Goal: Check status

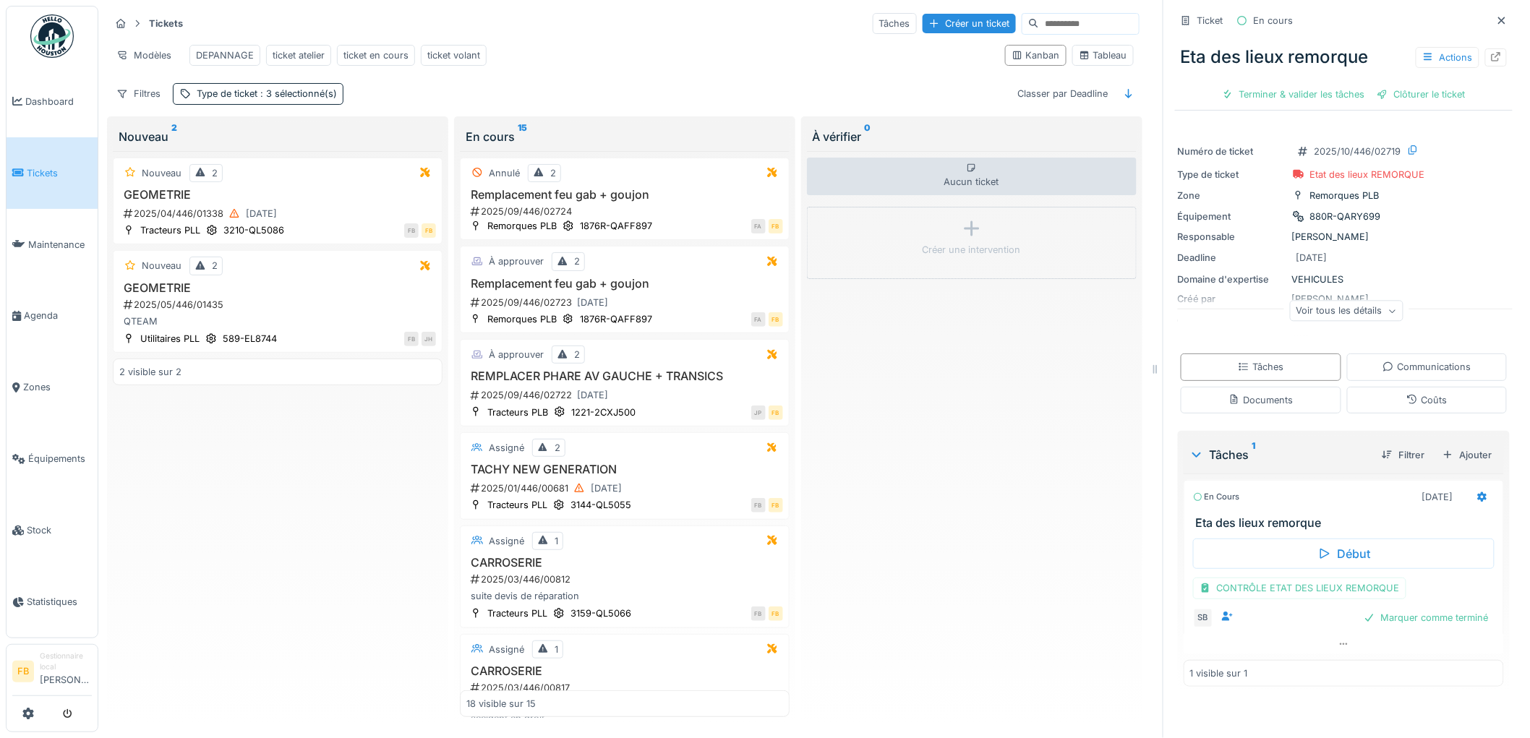
scroll to position [1241, 0]
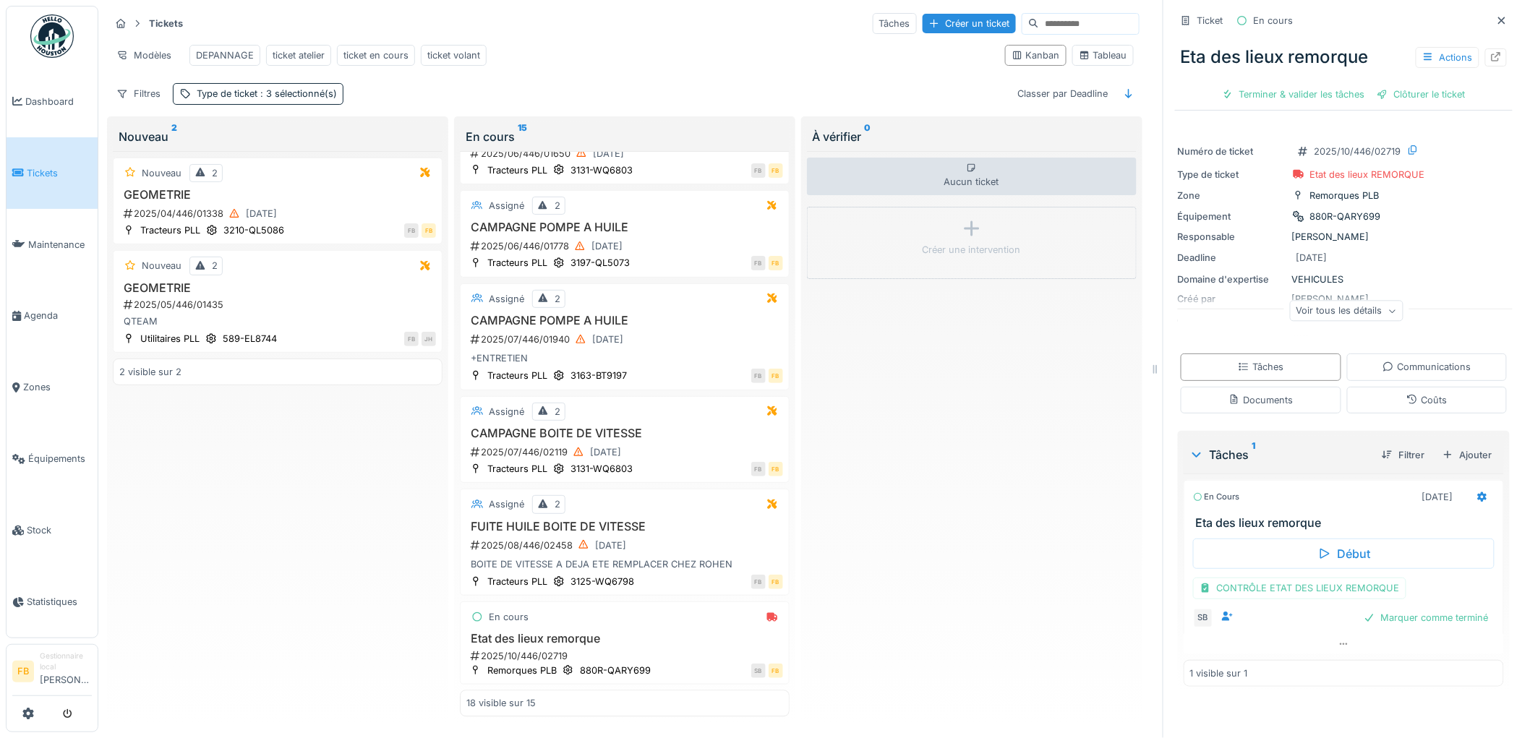
click at [48, 179] on link "Tickets" at bounding box center [52, 173] width 91 height 72
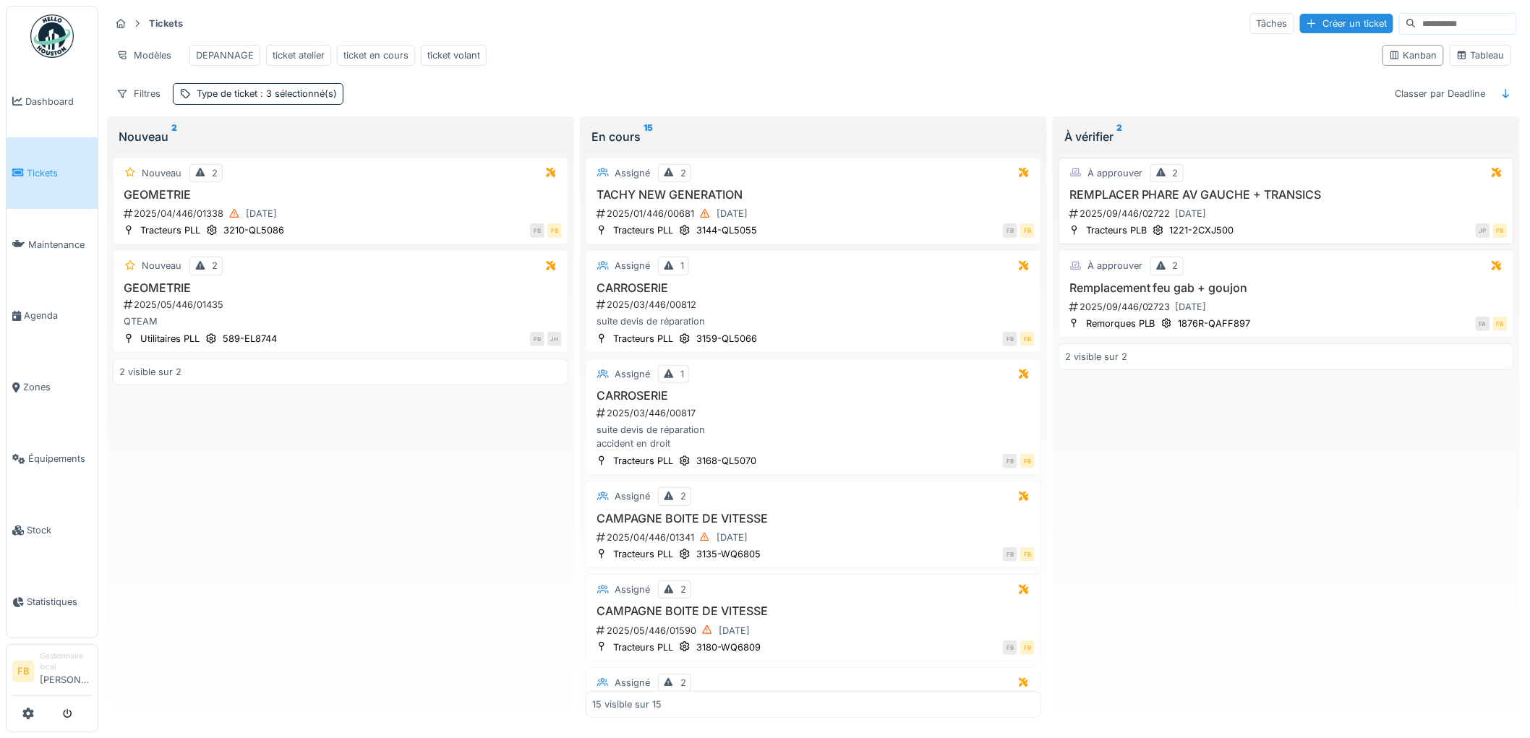
click at [1292, 223] on div "2025/09/446/02722 25/09/2025" at bounding box center [1287, 214] width 439 height 18
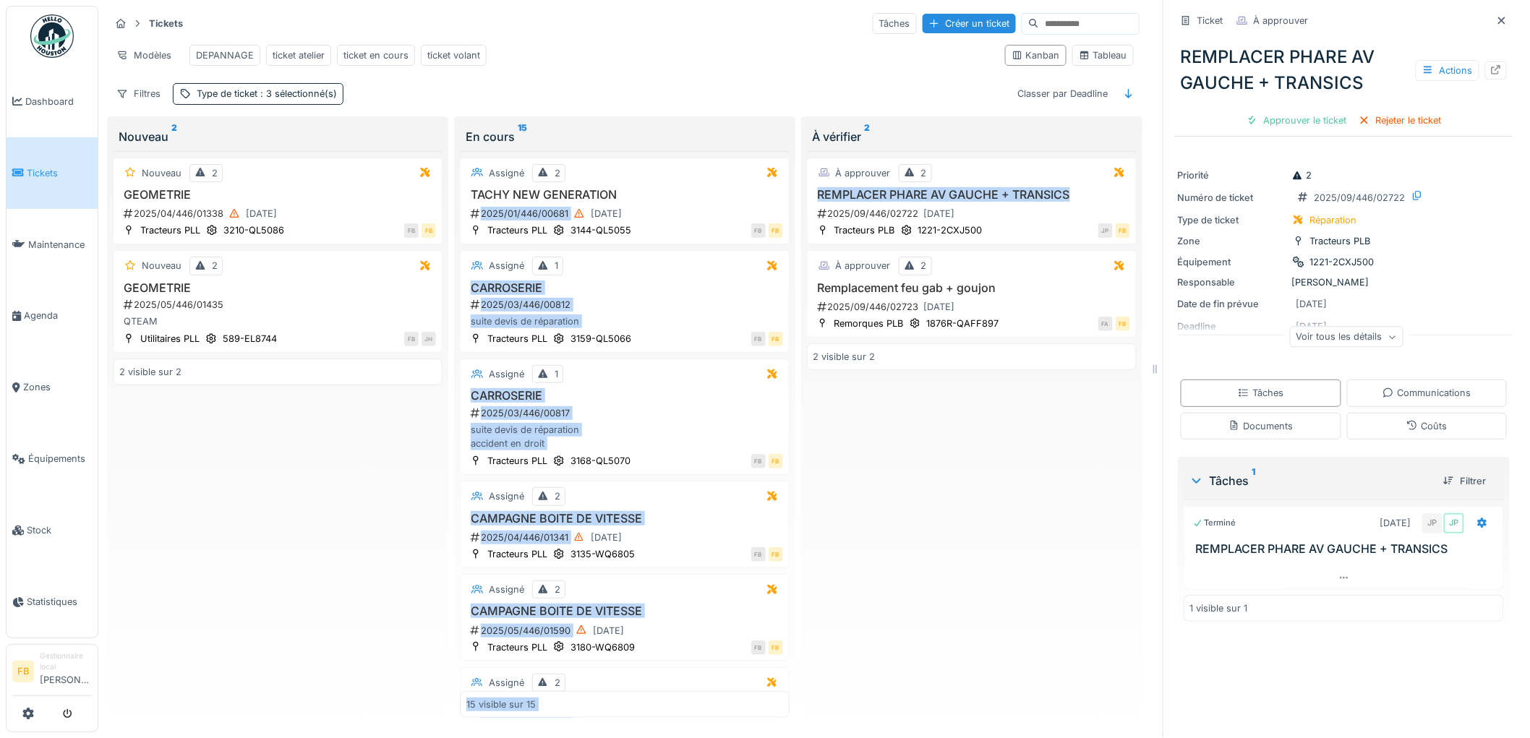
drag, startPoint x: 1068, startPoint y: 205, endPoint x: 776, endPoint y: 207, distance: 291.3
click at [776, 207] on div "Tickets Tâches Créer un ticket Modèles DEPANNAGE ticket atelier ticket en cours…" at bounding box center [625, 368] width 1042 height 724
click at [884, 202] on h3 "REMPLACER PHARE AV GAUCHE + TRANSICS" at bounding box center [971, 195] width 317 height 14
